Goal: Use online tool/utility: Use online tool/utility

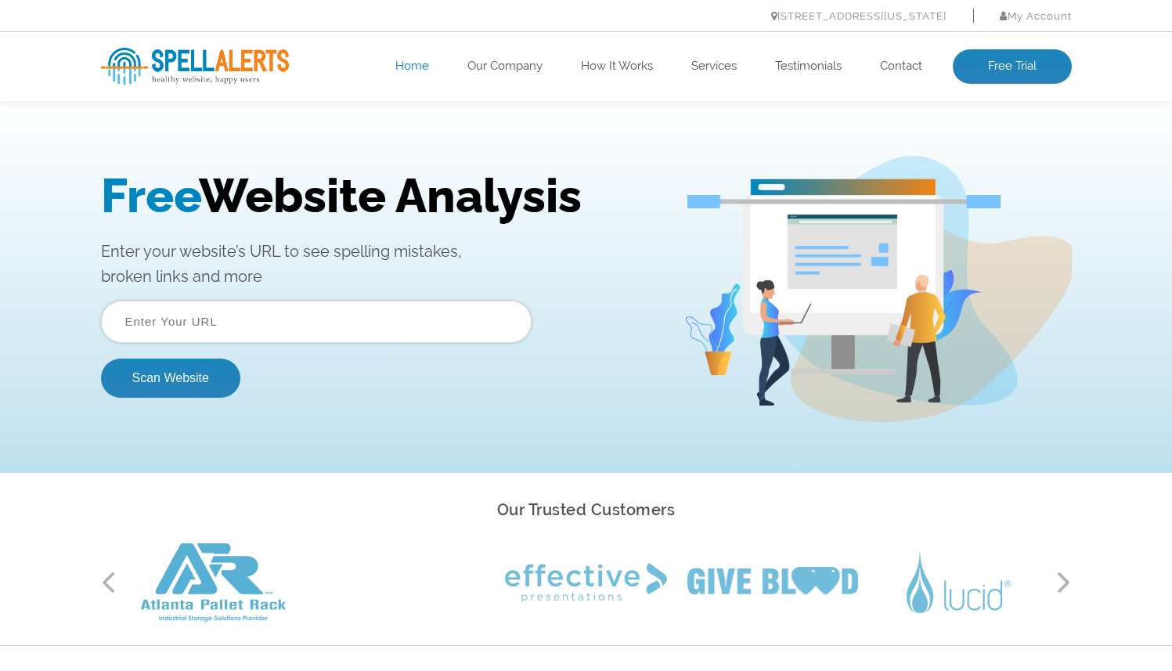
click at [341, 298] on div "Free Website Analysis Enter your website’s URL to see spelling mistakes, broken…" at bounding box center [392, 289] width 583 height 242
click at [341, 318] on input "text" at bounding box center [316, 322] width 431 height 42
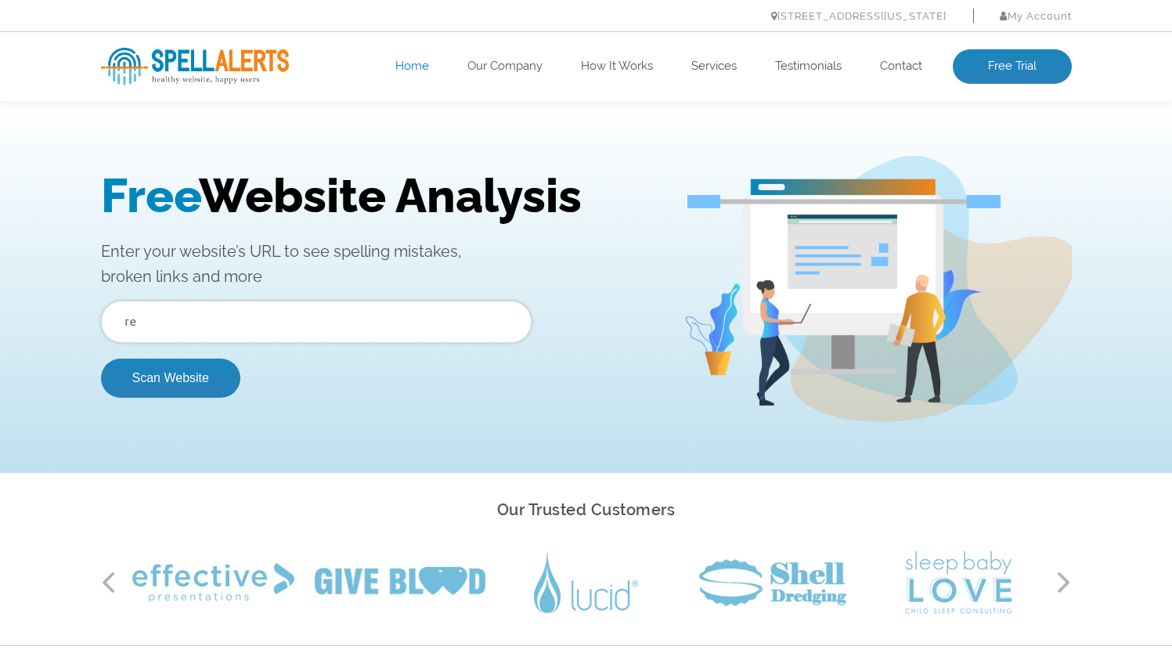
type input "г"
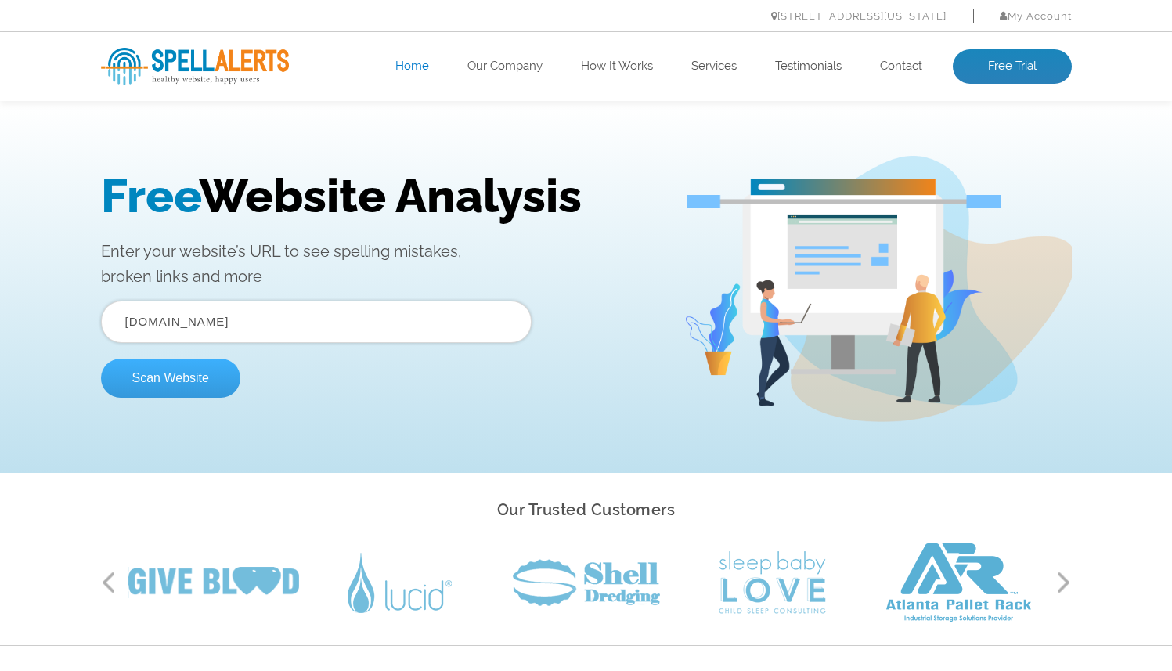
type input "[DOMAIN_NAME]"
click at [212, 369] on button "Scan Website" at bounding box center [170, 378] width 139 height 39
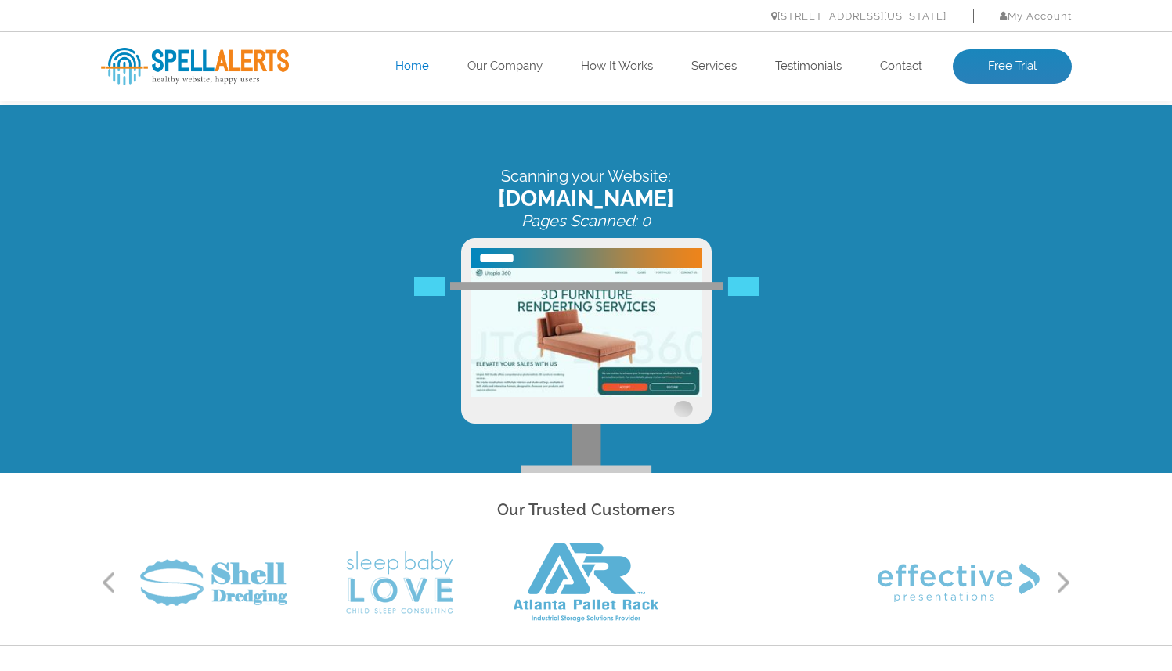
scroll to position [3, 0]
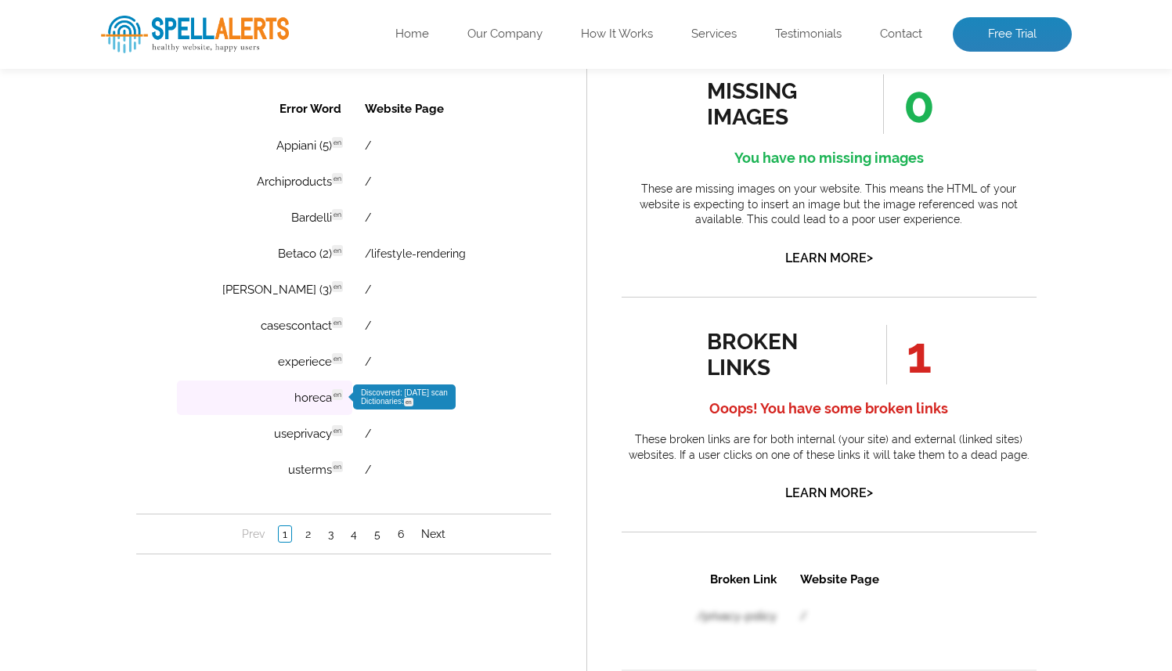
scroll to position [1142, 0]
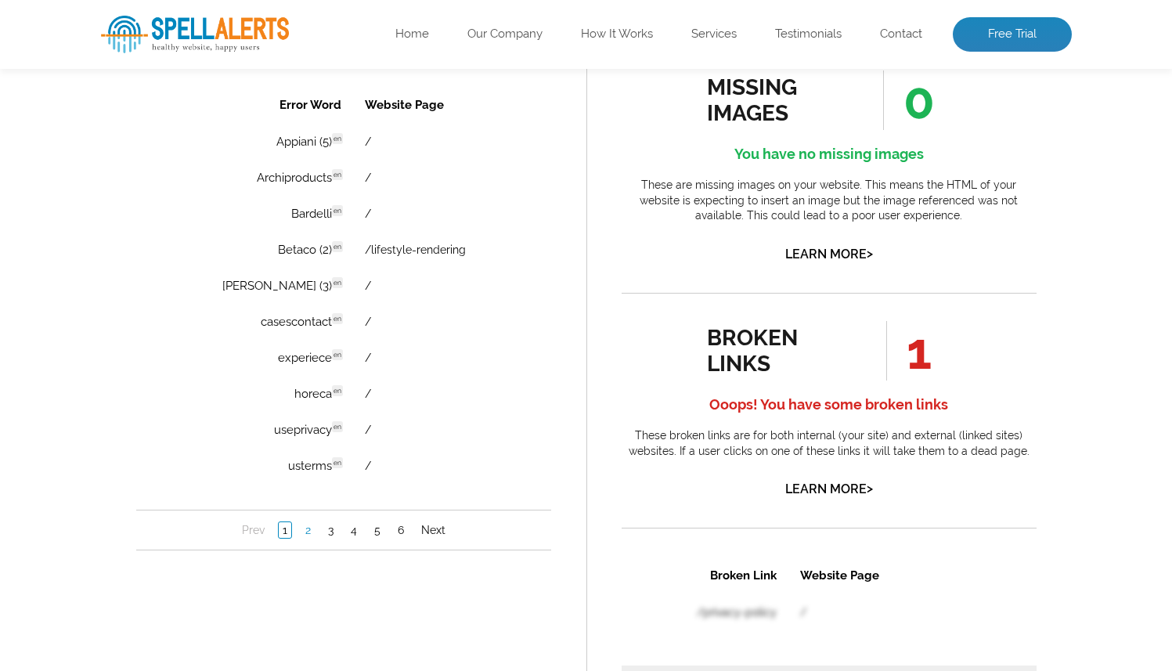
click at [309, 532] on link "2" at bounding box center [307, 530] width 13 height 16
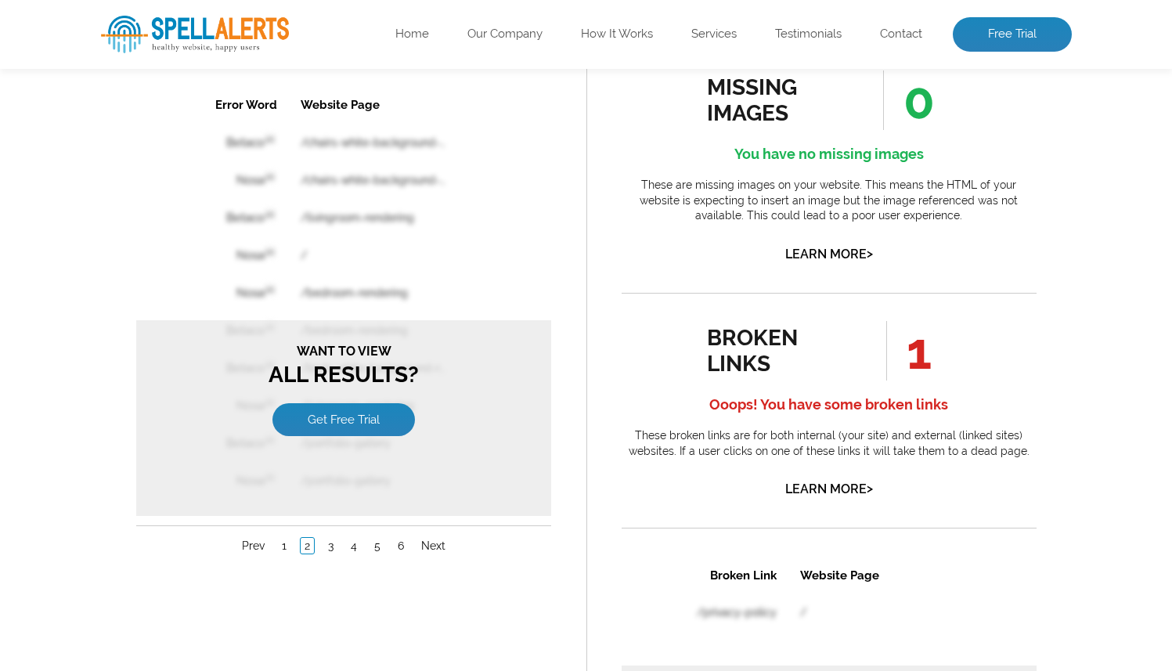
scroll to position [0, 0]
click at [330, 547] on link "3" at bounding box center [329, 546] width 13 height 16
click at [359, 546] on link "4" at bounding box center [353, 546] width 14 height 16
click at [376, 551] on nav "Prev 1 2 3 4 5 6 Next" at bounding box center [342, 545] width 415 height 41
click at [377, 548] on link "5" at bounding box center [377, 546] width 14 height 16
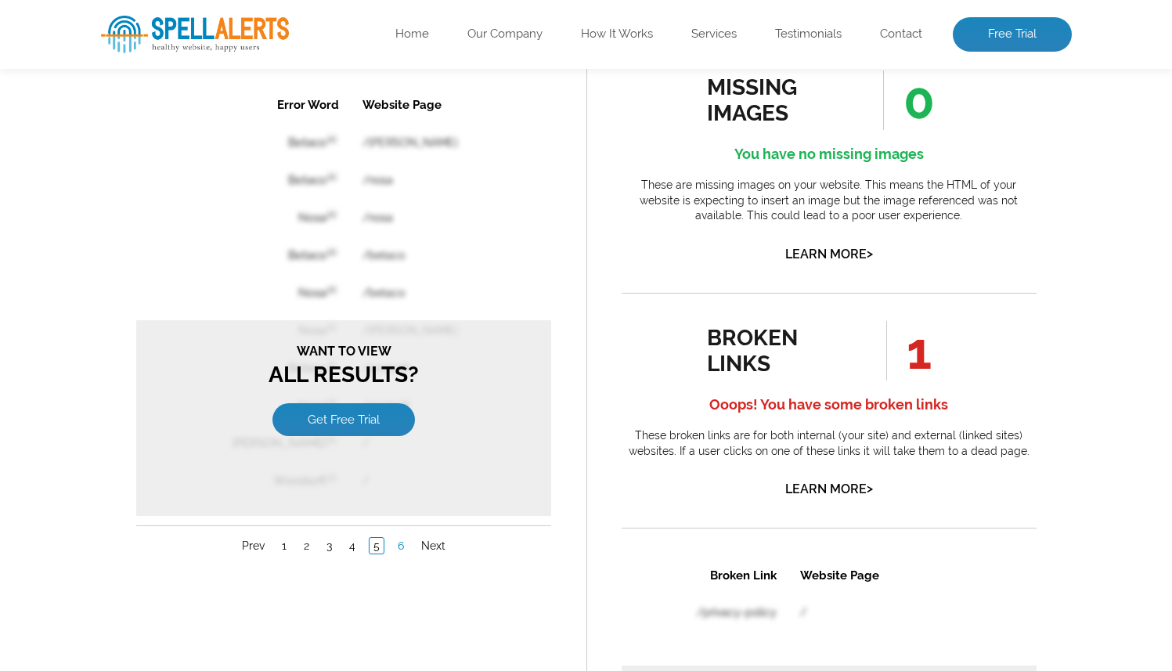
click at [395, 545] on link "6" at bounding box center [400, 546] width 14 height 16
